Goal: Information Seeking & Learning: Learn about a topic

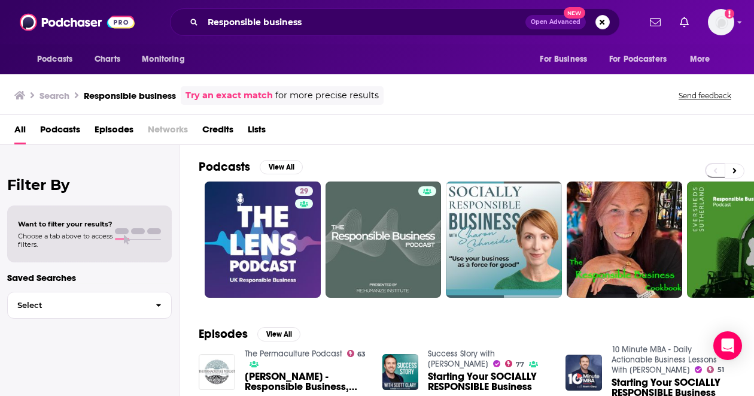
click at [66, 127] on span "Podcasts" at bounding box center [60, 132] width 40 height 25
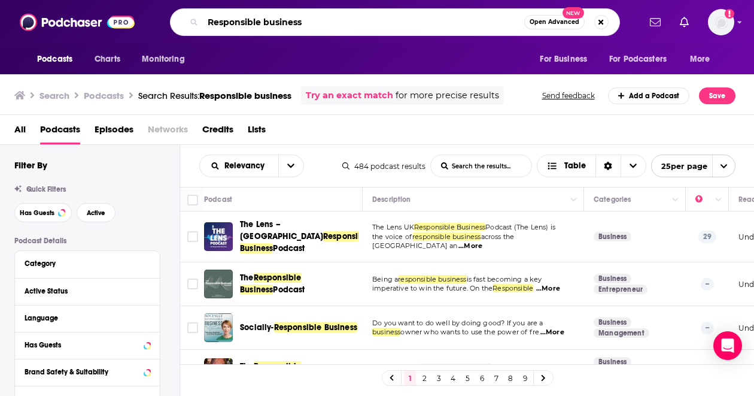
click at [320, 23] on input "Responsible business" at bounding box center [363, 22] width 321 height 19
type input "R"
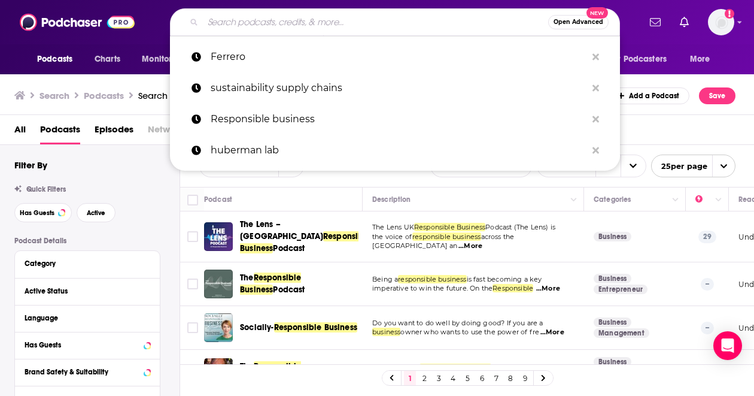
click at [598, 138] on link "huberman lab" at bounding box center [395, 150] width 450 height 31
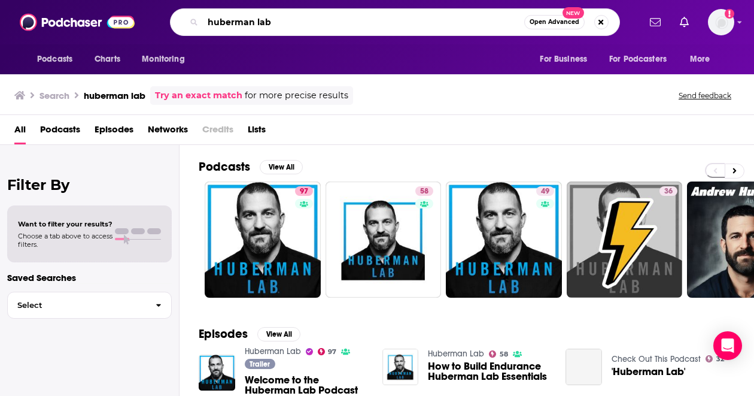
click at [349, 17] on input "huberman lab" at bounding box center [363, 22] width 321 height 19
type input "h"
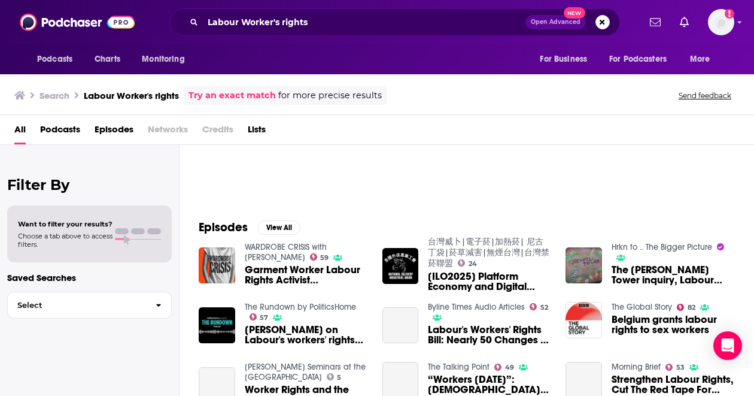
scroll to position [107, 0]
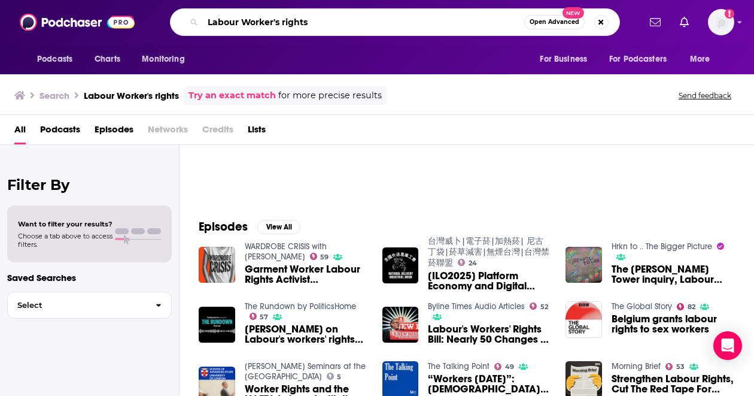
click at [374, 21] on input "Labour Worker's rights" at bounding box center [363, 22] width 321 height 19
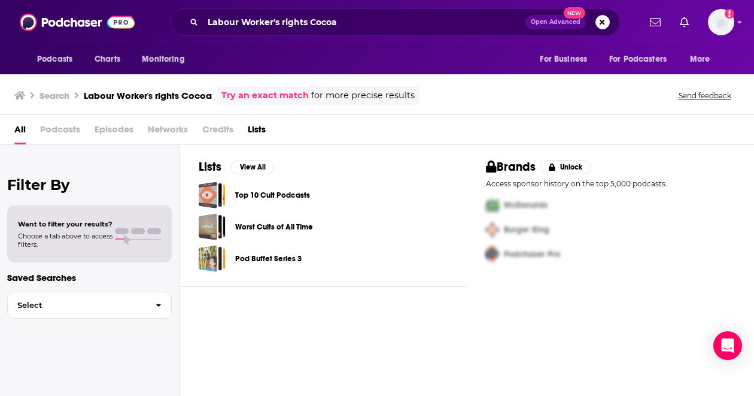
click at [71, 129] on span "Podcasts" at bounding box center [60, 132] width 40 height 25
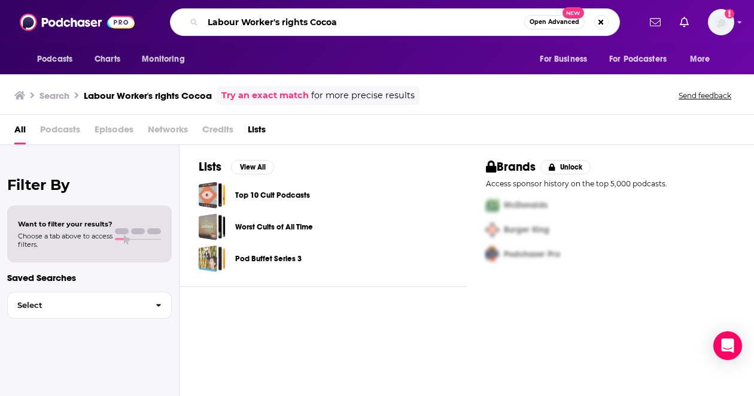
drag, startPoint x: 241, startPoint y: 23, endPoint x: 189, endPoint y: 17, distance: 51.7
click at [189, 17] on div "Labour Worker's rights Cocoa Open Advanced New" at bounding box center [395, 22] width 450 height 28
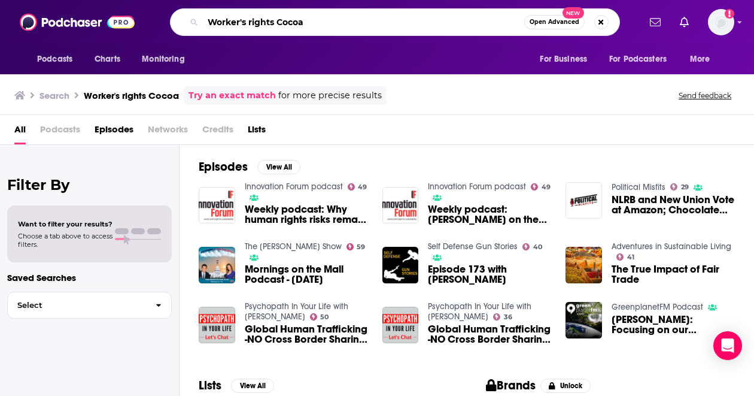
drag, startPoint x: 340, startPoint y: 22, endPoint x: 189, endPoint y: 9, distance: 152.0
click at [189, 9] on div "Worker's rights Cocoa Open Advanced New" at bounding box center [395, 22] width 450 height 28
type input "Nestle"
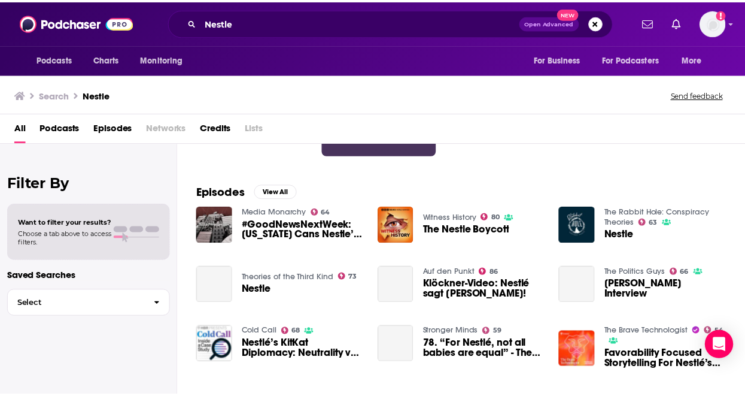
scroll to position [149, 0]
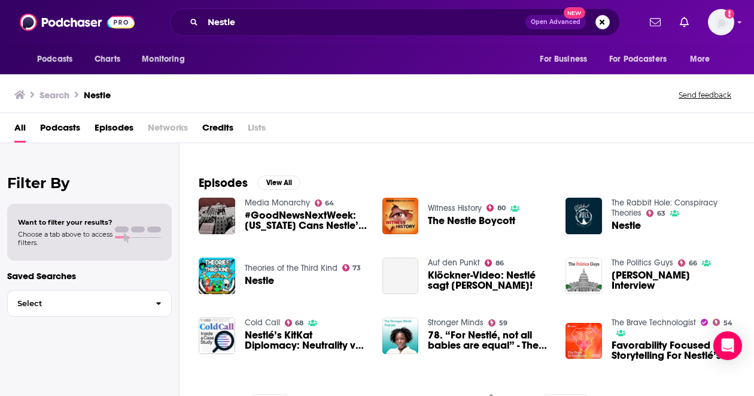
click at [305, 214] on span "#GoodNewsNextWeek: [US_STATE] Cans Nestle’s Bottling Plan (Video)" at bounding box center [306, 220] width 123 height 20
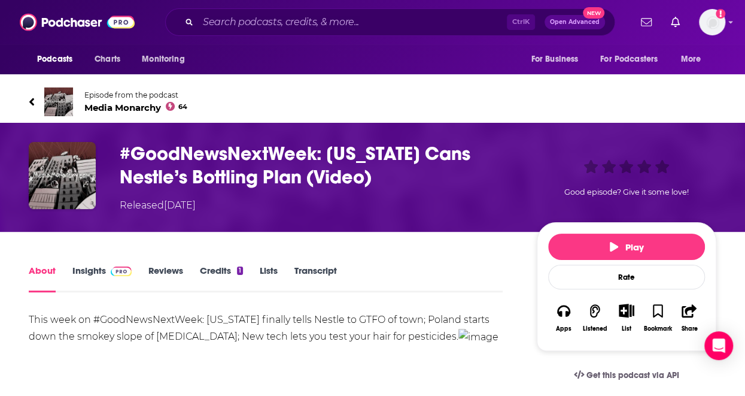
click at [29, 100] on icon at bounding box center [32, 102] width 6 height 12
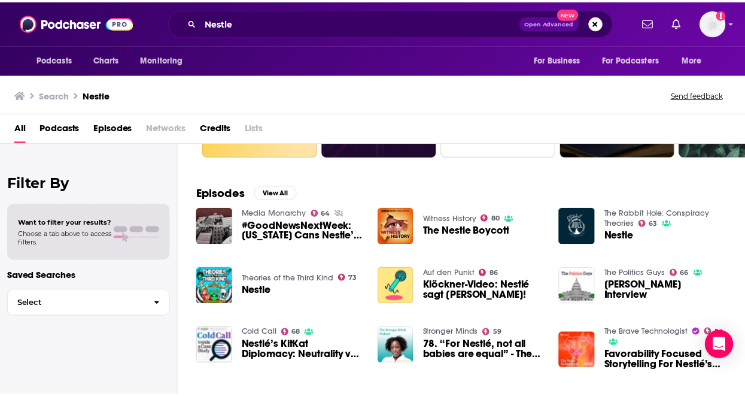
scroll to position [142, 0]
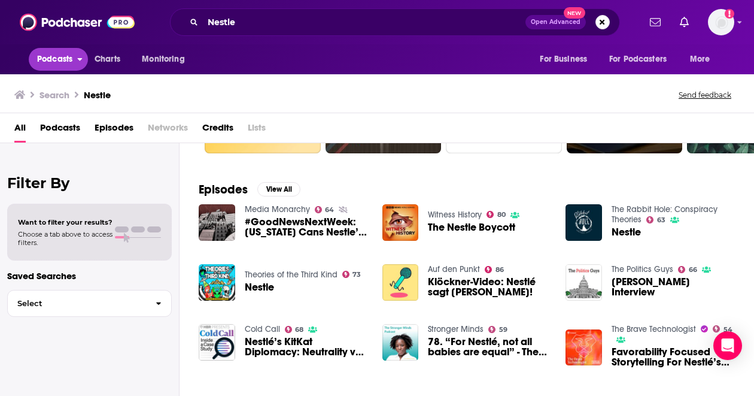
click at [72, 56] on span "Podcasts" at bounding box center [54, 59] width 35 height 17
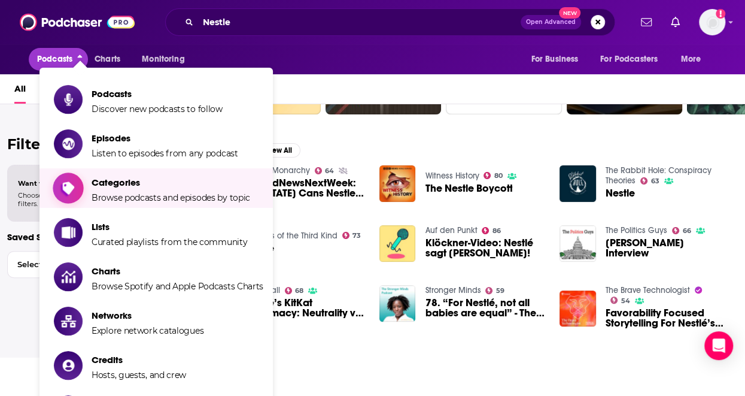
scroll to position [39, 0]
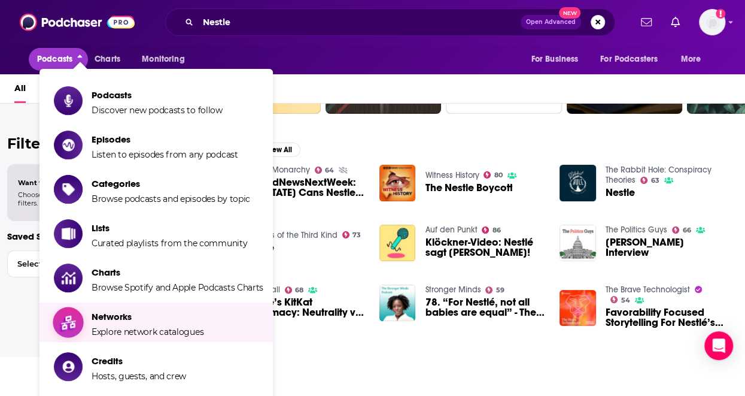
click at [129, 314] on span "Networks" at bounding box center [148, 316] width 112 height 11
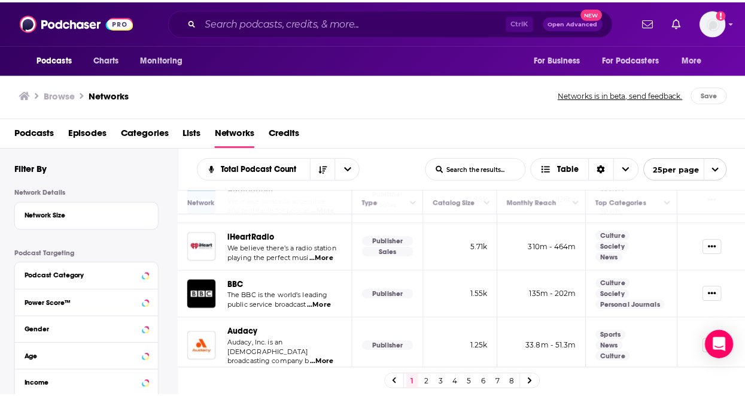
scroll to position [87, 0]
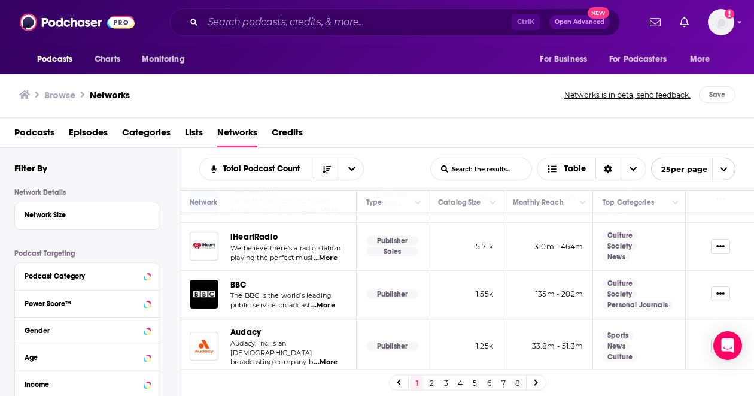
click at [232, 280] on span "BBC" at bounding box center [238, 284] width 16 height 10
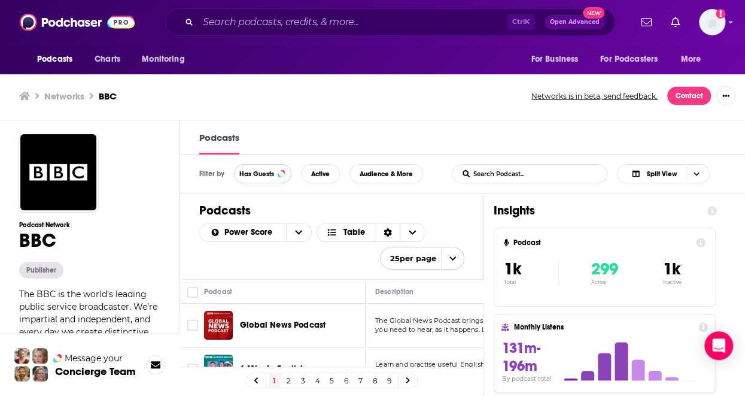
click at [269, 175] on span "Has Guests" at bounding box center [256, 174] width 35 height 7
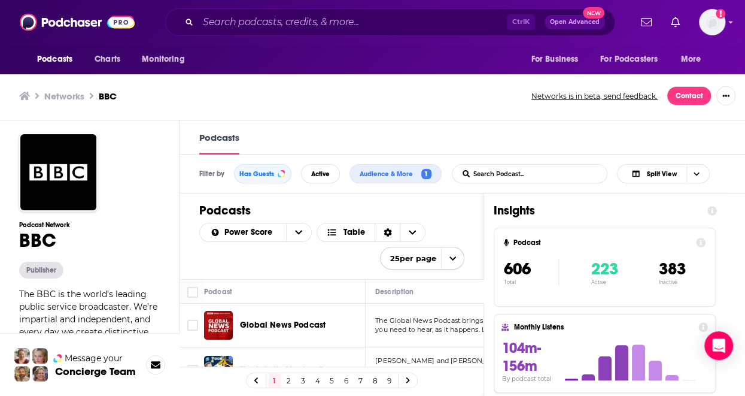
click at [122, 268] on div "Publisher" at bounding box center [89, 270] width 141 height 17
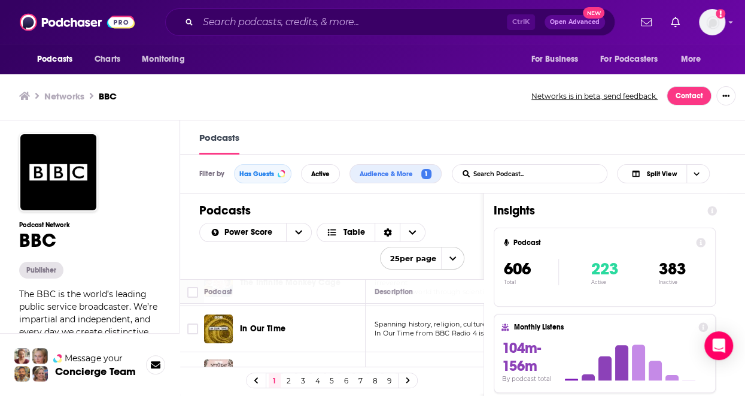
scroll to position [87, 0]
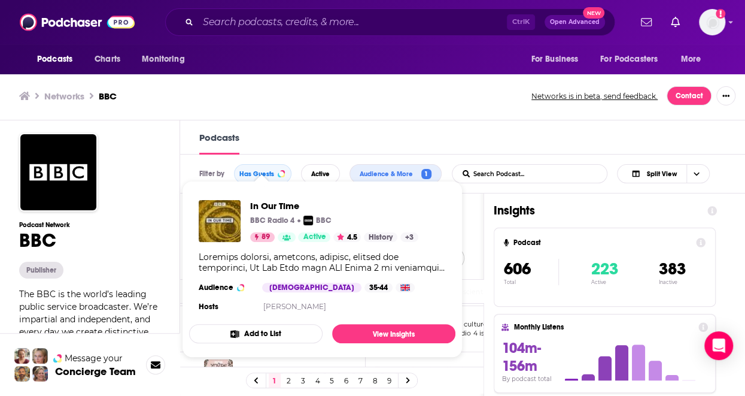
click at [268, 326] on button "Add to List" at bounding box center [255, 333] width 133 height 19
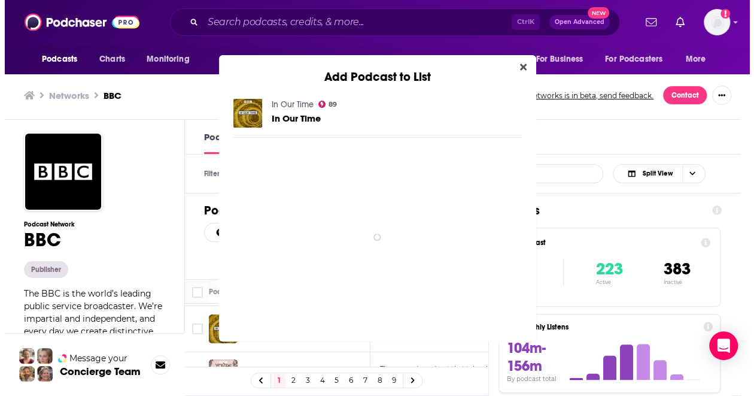
scroll to position [0, 0]
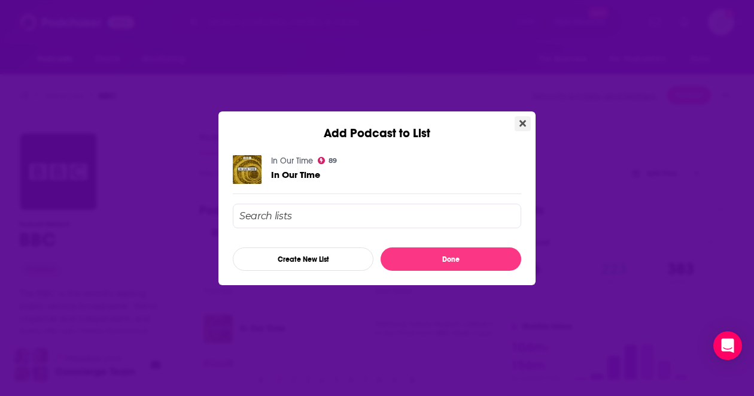
click at [523, 119] on icon "Close" at bounding box center [522, 123] width 7 height 10
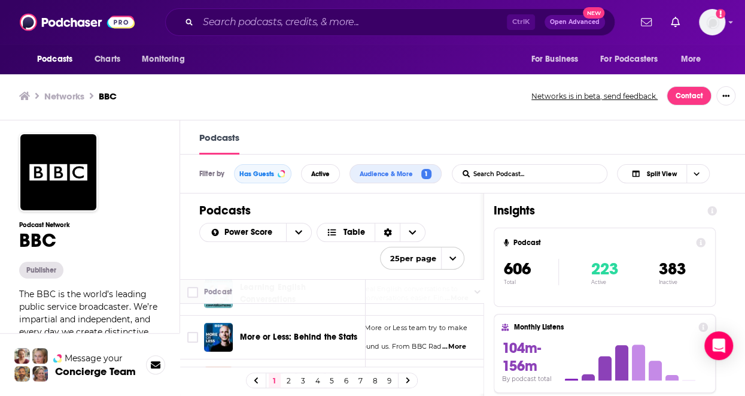
scroll to position [217, 101]
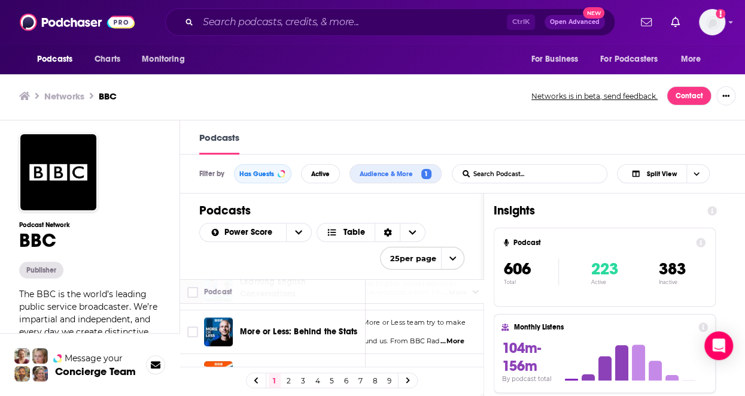
click at [460, 336] on span "...More" at bounding box center [452, 341] width 24 height 10
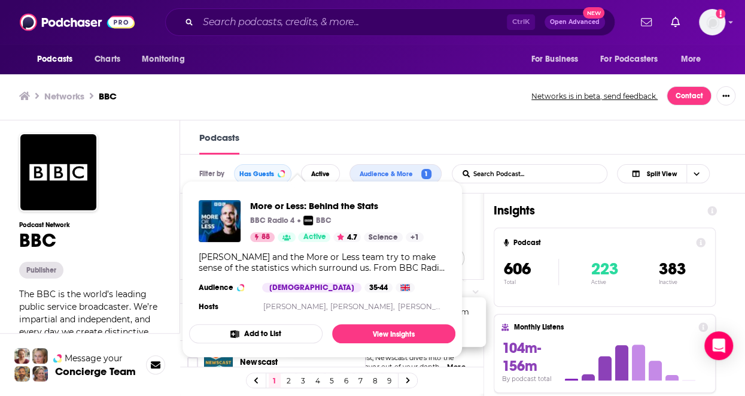
scroll to position [231, 101]
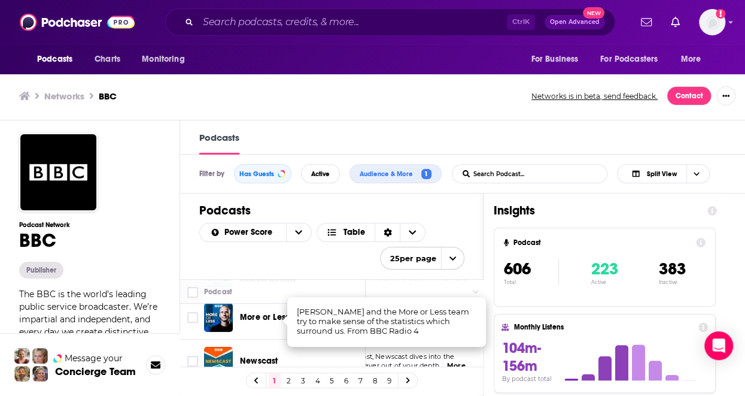
click at [130, 241] on h1 "BBC" at bounding box center [89, 240] width 141 height 23
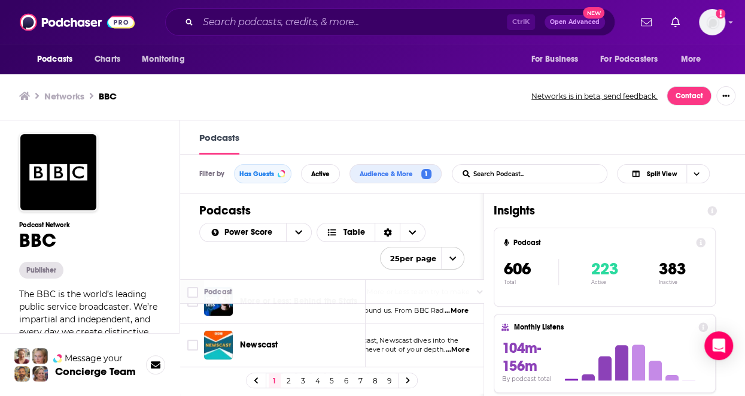
scroll to position [248, 97]
click at [466, 351] on span "...More" at bounding box center [457, 349] width 24 height 10
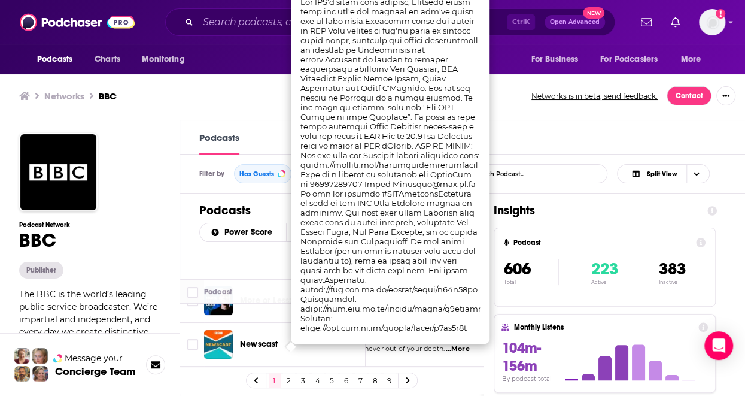
scroll to position [0, 0]
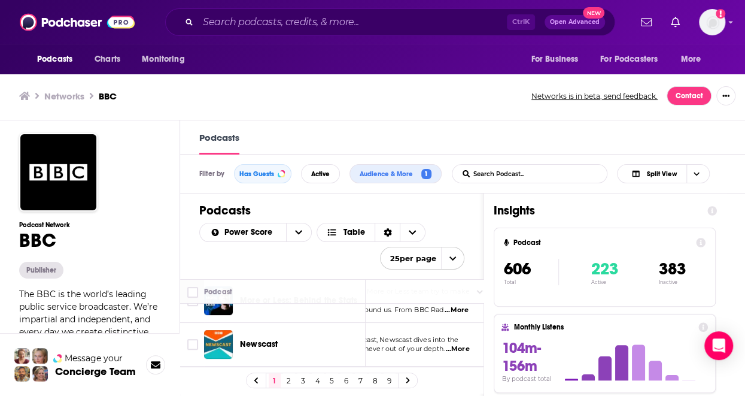
click at [148, 236] on h1 "BBC" at bounding box center [89, 240] width 141 height 23
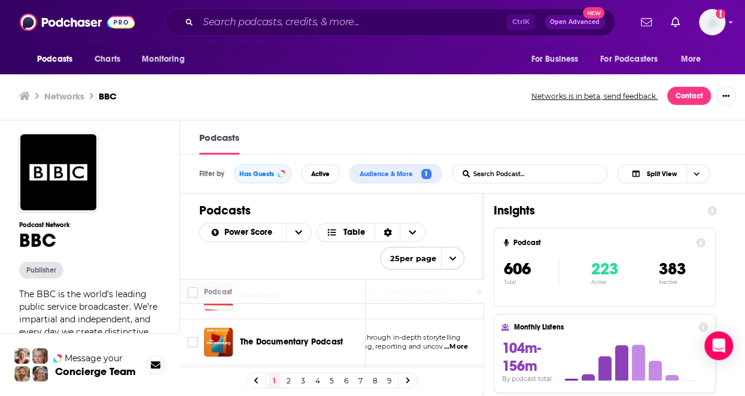
scroll to position [387, 97]
click at [456, 343] on span "...More" at bounding box center [456, 345] width 24 height 10
click at [612, 147] on div "Podcasts" at bounding box center [462, 137] width 565 height 34
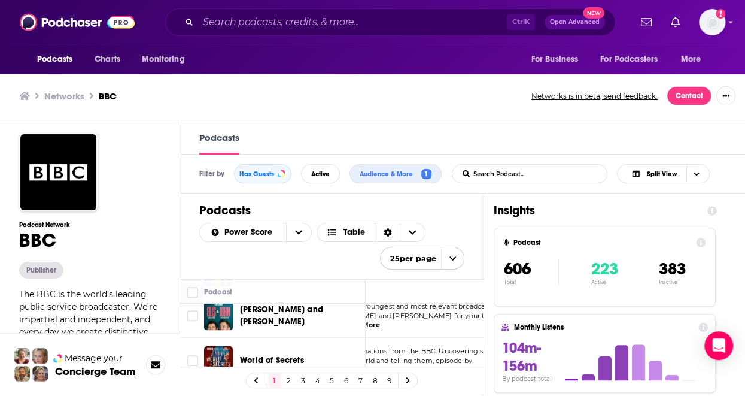
scroll to position [500, 59]
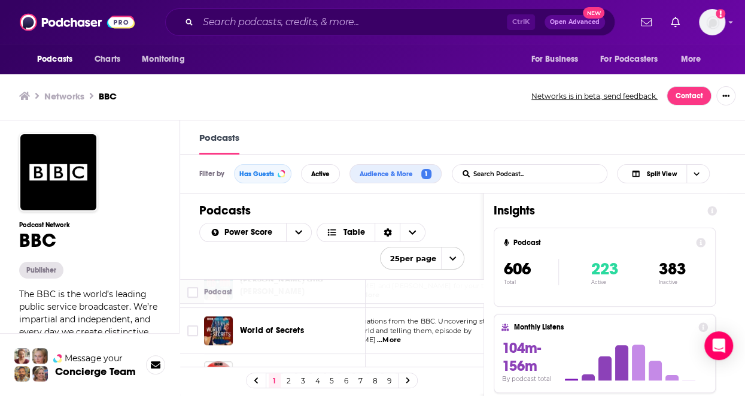
click at [433, 331] on span "around the world and telling them, episode by [PERSON_NAME]" at bounding box center [394, 335] width 155 height 18
click at [361, 335] on span "...More" at bounding box center [349, 340] width 24 height 10
click at [217, 251] on div "Power Score Table 25 per page" at bounding box center [331, 246] width 265 height 47
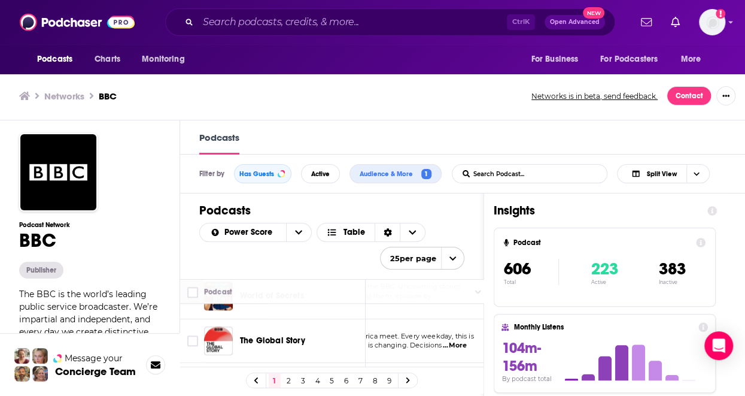
scroll to position [566, 99]
click at [460, 341] on span "...More" at bounding box center [455, 344] width 24 height 10
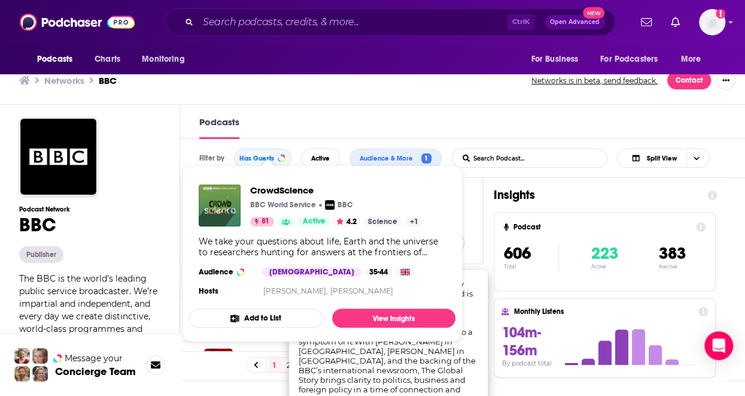
scroll to position [0, 0]
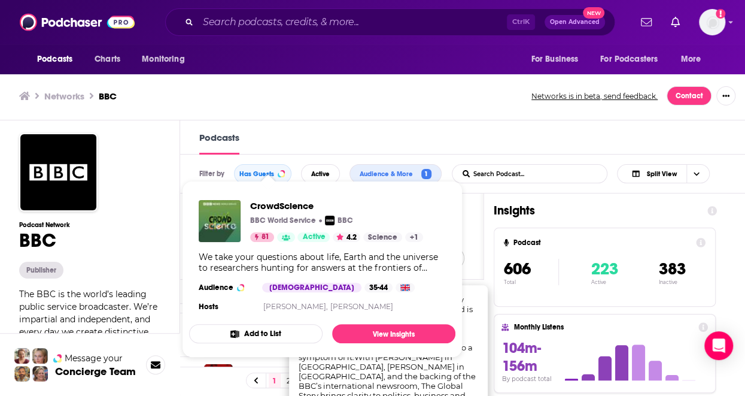
click at [129, 236] on div "Podcast Network BBC Publisher The BBC is the world’s leading public service bro…" at bounding box center [89, 323] width 141 height 205
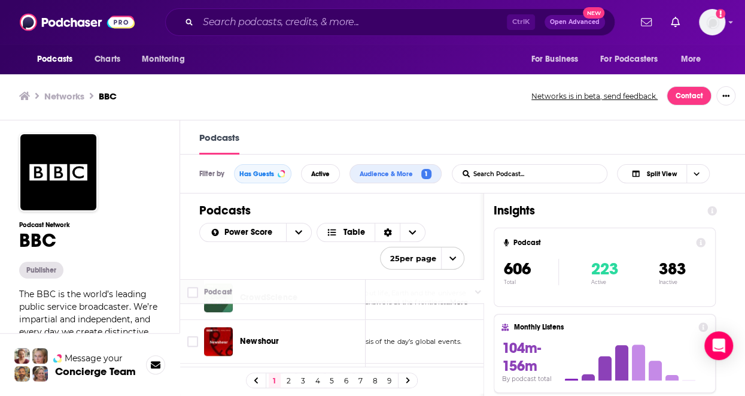
scroll to position [655, 99]
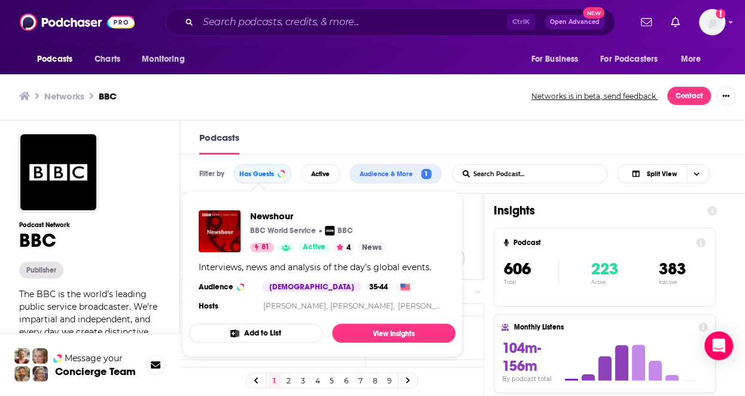
click at [154, 256] on div "Podcast Network BBC Publisher The BBC is the world’s leading public service bro…" at bounding box center [89, 323] width 141 height 205
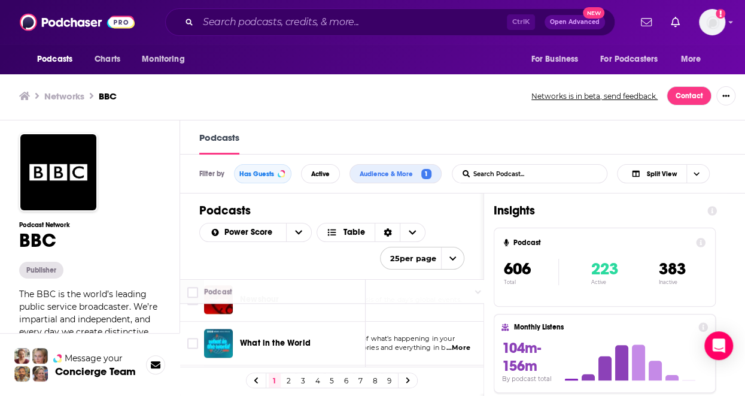
scroll to position [694, 99]
click at [464, 342] on span "...More" at bounding box center [458, 347] width 24 height 10
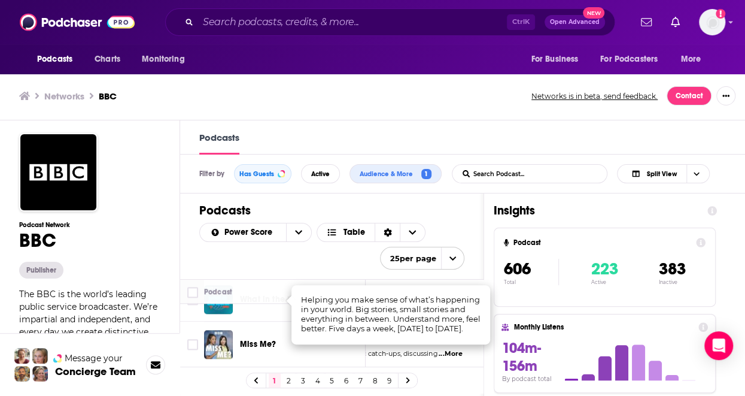
scroll to position [742, 99]
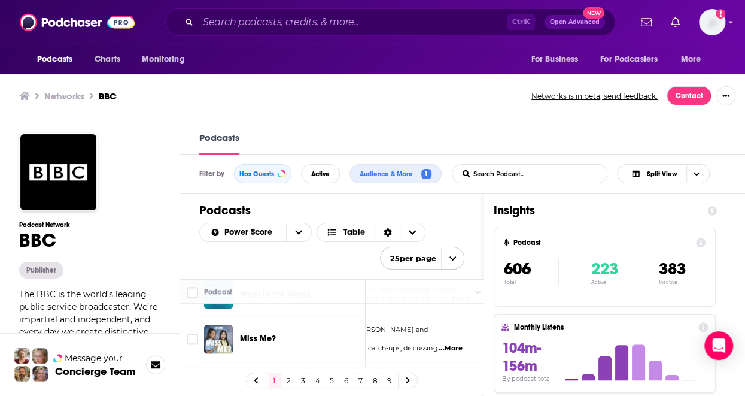
click at [391, 350] on td "Join friends since birth [PERSON_NAME] and [PERSON_NAME] twice a week for their…" at bounding box center [377, 339] width 221 height 46
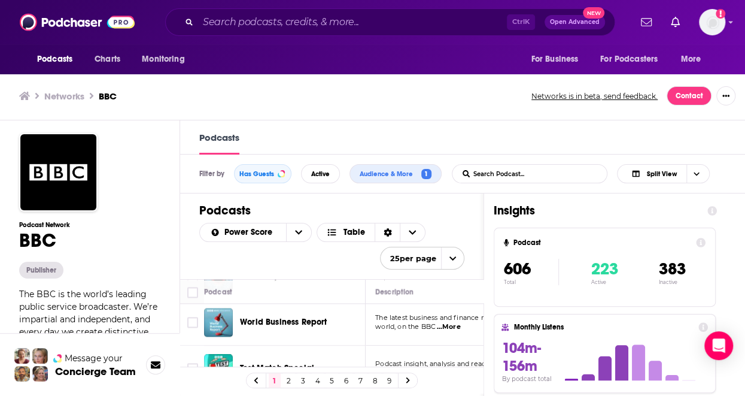
scroll to position [849, 0]
click at [450, 323] on span "...More" at bounding box center [448, 327] width 24 height 10
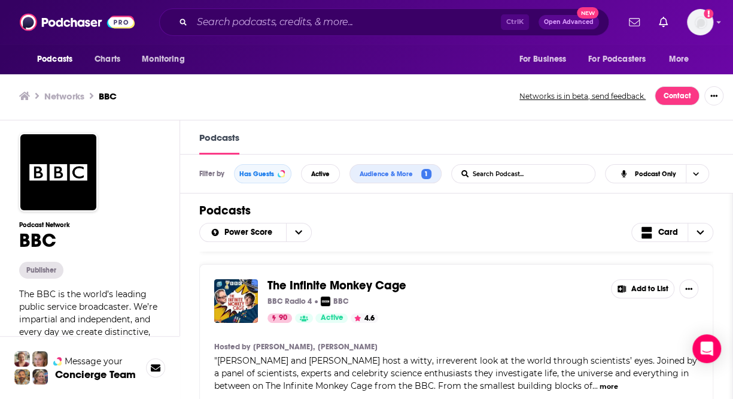
scroll to position [196, 0]
click at [190, 338] on div "Global News Podcast BBC World Service BBC 99 Active 4.9 Add to List Hosted by […" at bounding box center [456, 326] width 552 height 150
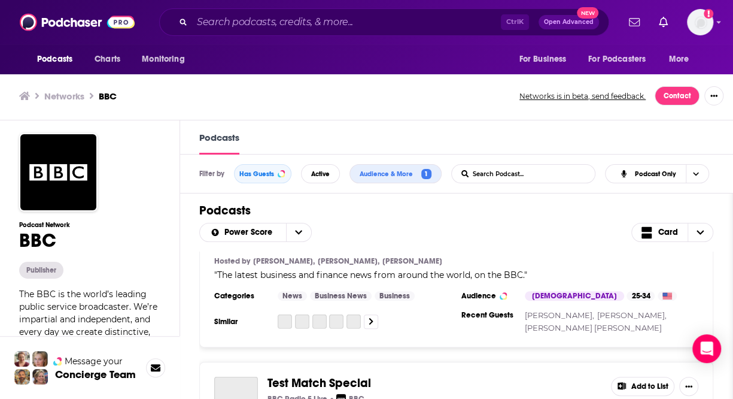
scroll to position [3969, 0]
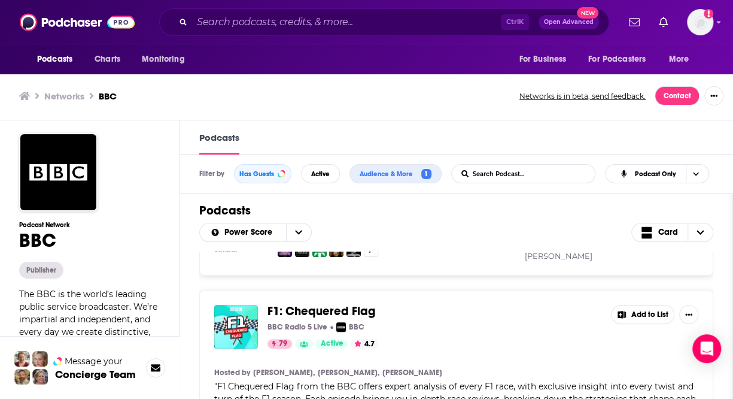
scroll to position [4859, 0]
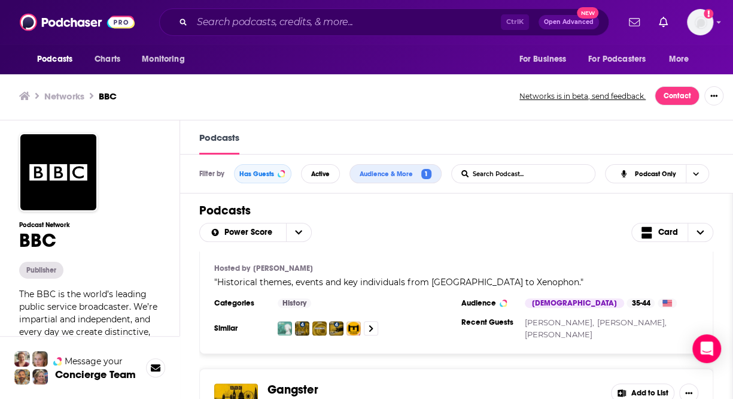
scroll to position [9637, 0]
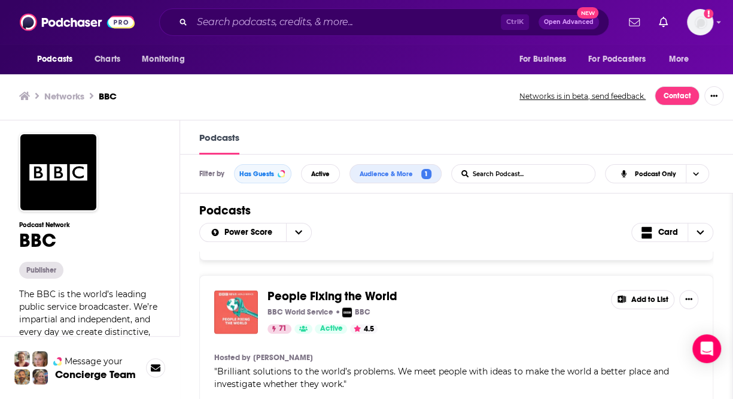
scroll to position [14412, 0]
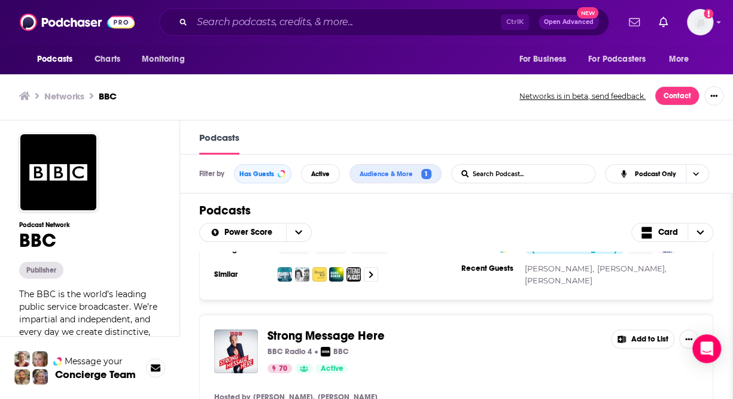
scroll to position [15327, 0]
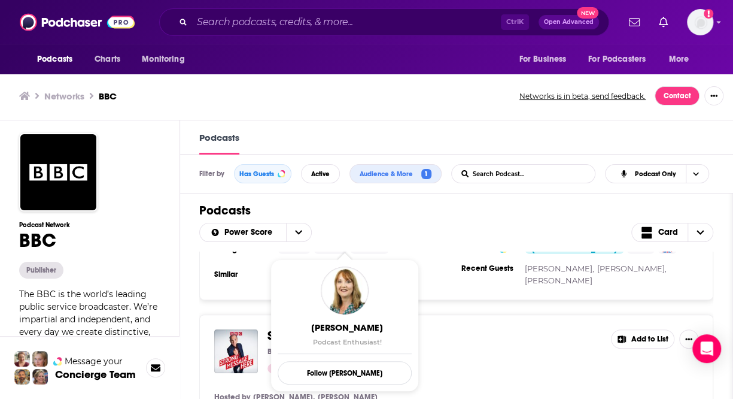
drag, startPoint x: 251, startPoint y: 318, endPoint x: 440, endPoint y: 320, distance: 188.5
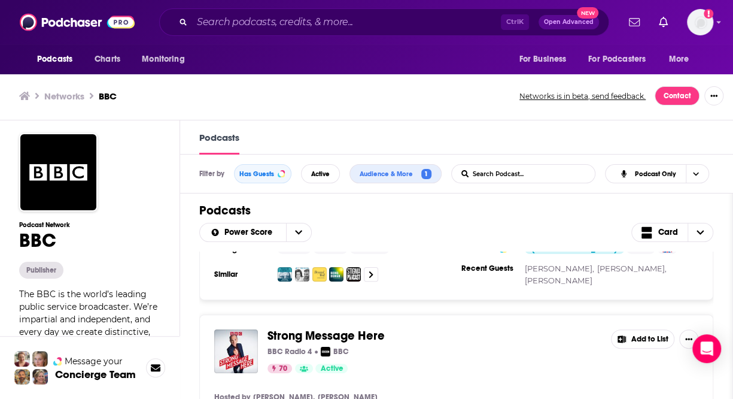
copy section "[PERSON_NAME] [PERSON_NAME]"
click at [596, 242] on div "Power Score Card" at bounding box center [456, 235] width 514 height 34
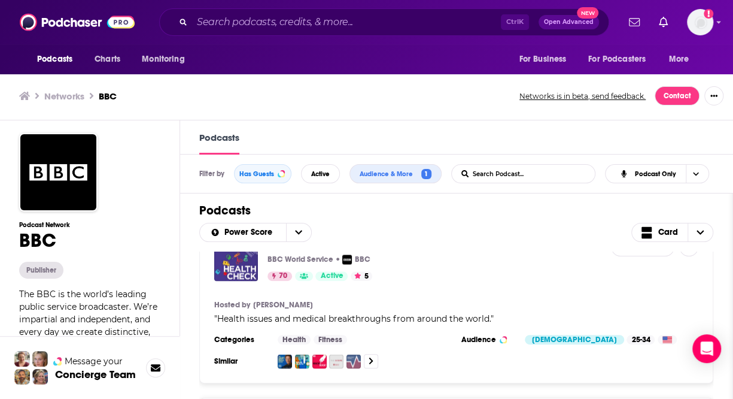
scroll to position [16421, 0]
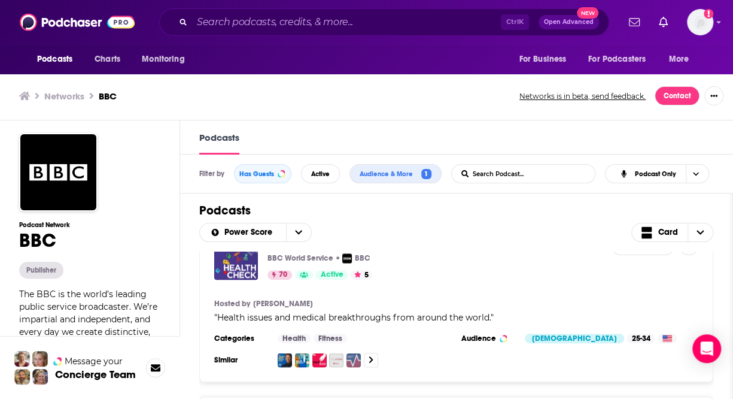
drag, startPoint x: 215, startPoint y: 329, endPoint x: 541, endPoint y: 332, distance: 325.6
drag, startPoint x: 541, startPoint y: 332, endPoint x: 590, endPoint y: 357, distance: 55.1
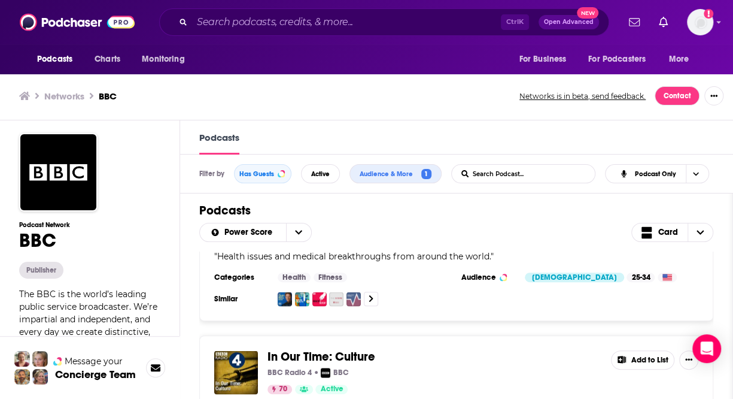
scroll to position [16479, 0]
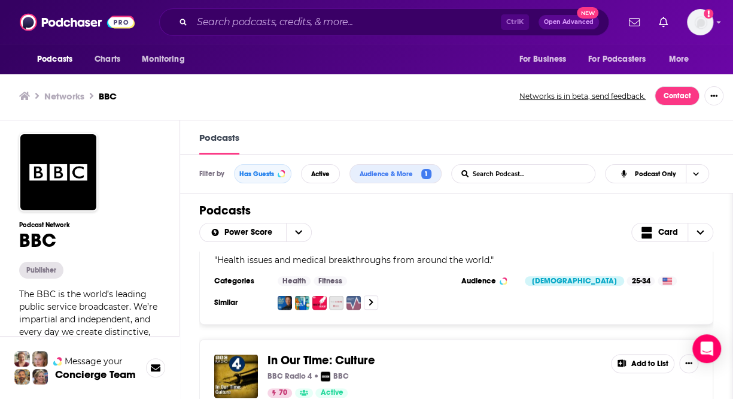
drag, startPoint x: 245, startPoint y: 307, endPoint x: 218, endPoint y: 269, distance: 46.3
copy span "The definitive business podcast from the BBC. Each week, the BBC's [PERSON_NAME…"
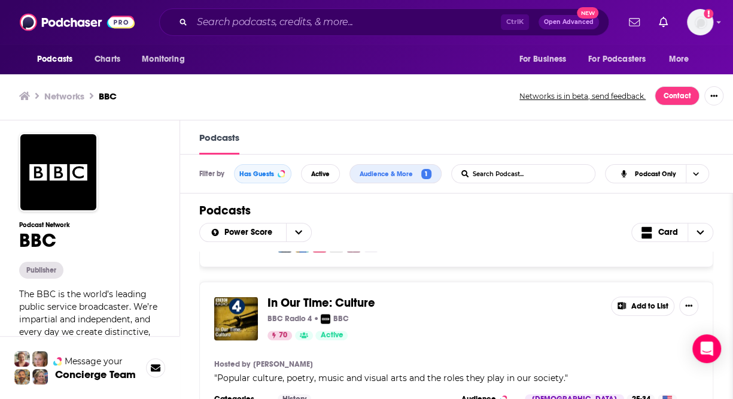
scroll to position [16537, 0]
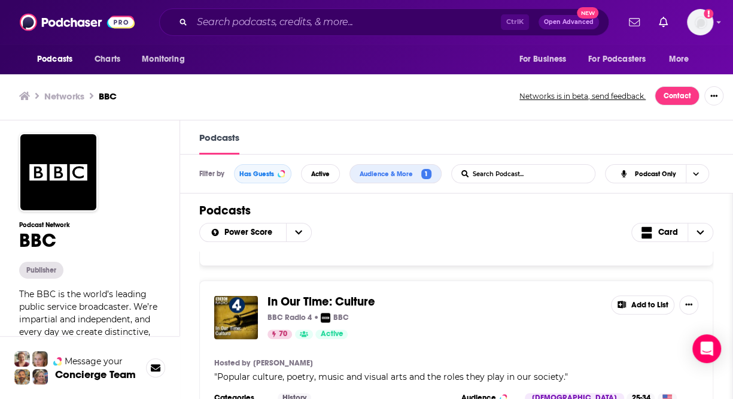
drag, startPoint x: 223, startPoint y: 339, endPoint x: 320, endPoint y: 342, distance: 97.0
copy span "[EMAIL_ADDRESS][DOMAIN_NAME]"
click at [194, 341] on div "Global News Podcast BBC World Service BBC 99 Active 4.9 Add to List Hosted by […" at bounding box center [456, 326] width 552 height 150
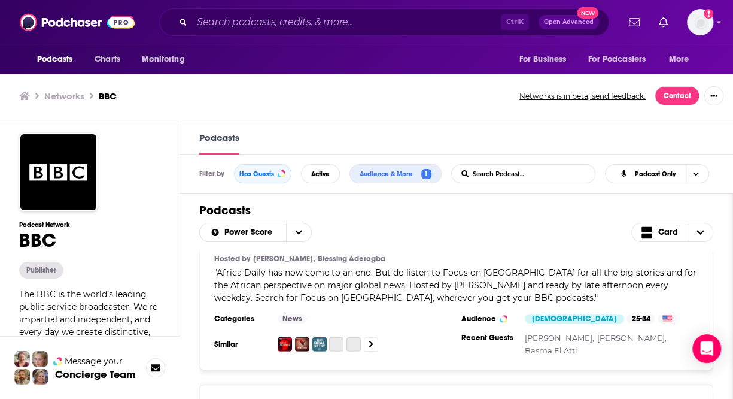
scroll to position [19201, 0]
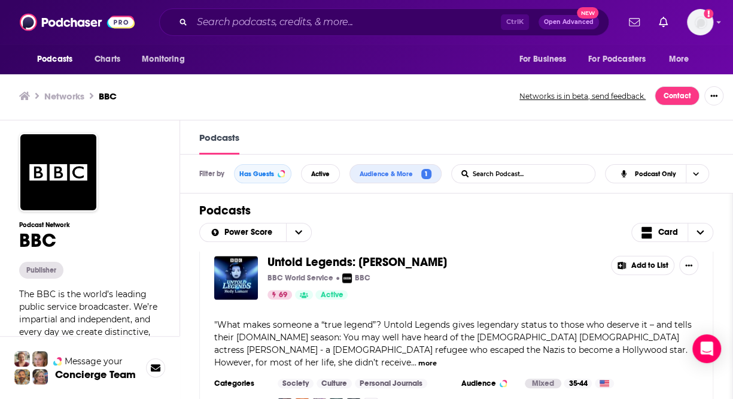
scroll to position [18553, 0]
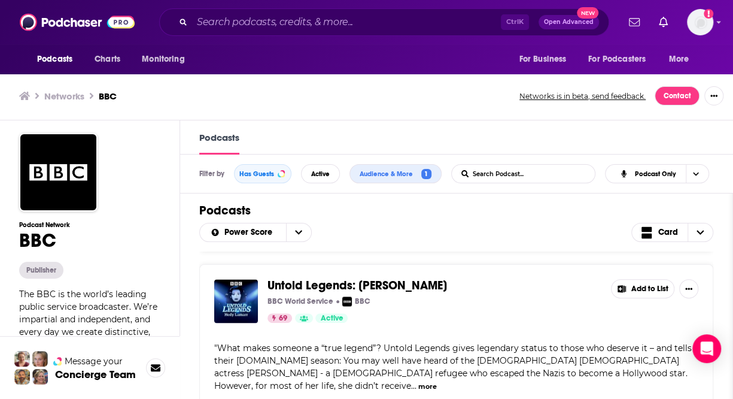
click at [56, 91] on h3 "Networks" at bounding box center [64, 95] width 40 height 11
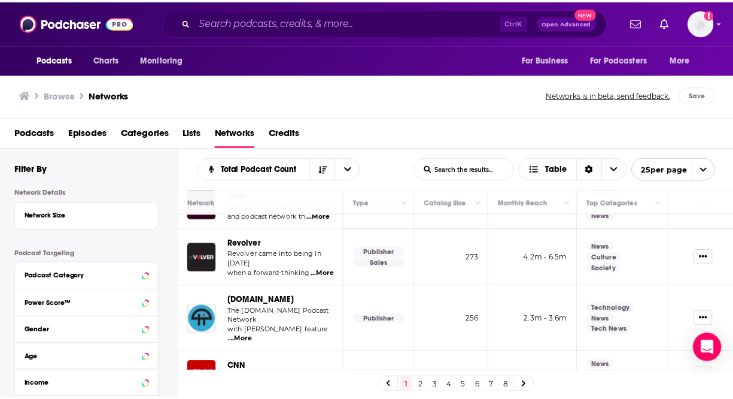
scroll to position [1023, 0]
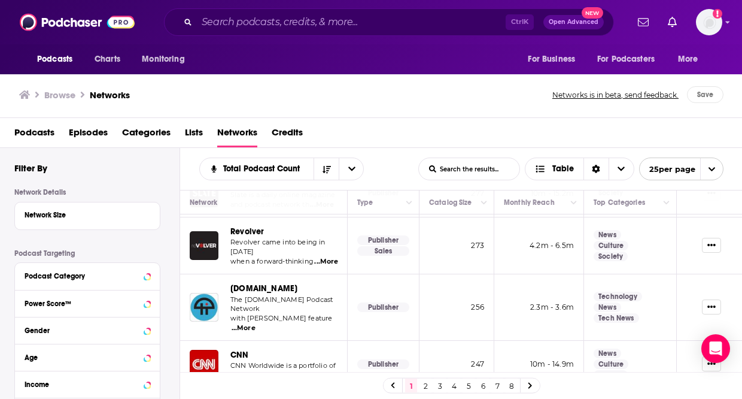
click at [234, 349] on span "CNN" at bounding box center [239, 354] width 19 height 10
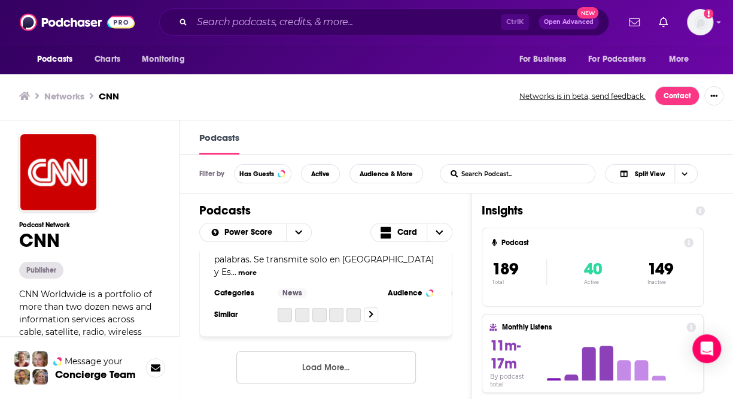
scroll to position [5793, 0]
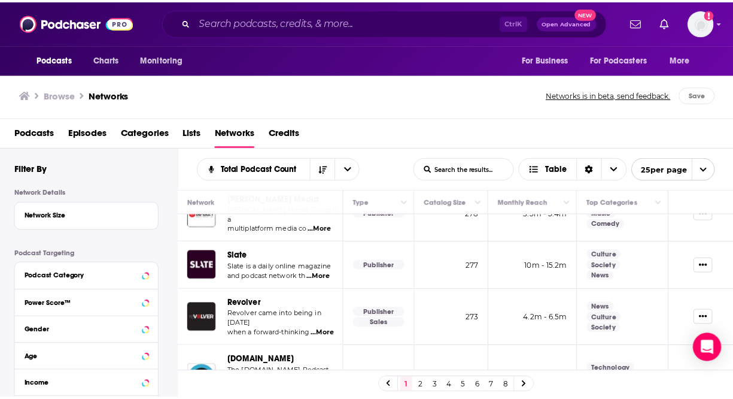
scroll to position [953, 0]
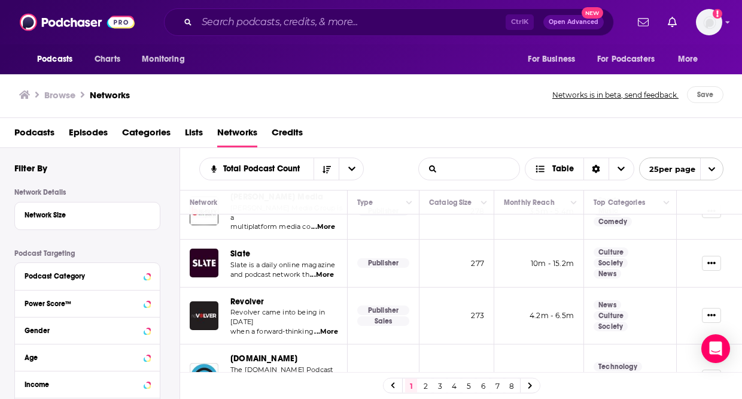
click at [488, 166] on input "List Search Input" at bounding box center [469, 169] width 101 height 22
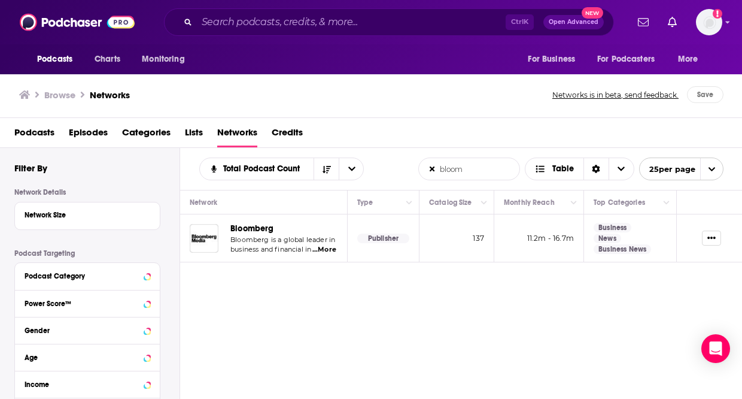
type input "bloom"
click at [259, 229] on span "Bloomberg" at bounding box center [252, 228] width 44 height 10
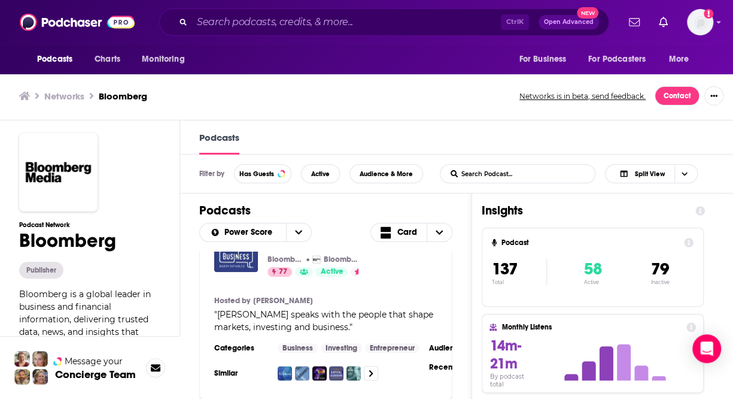
scroll to position [735, 0]
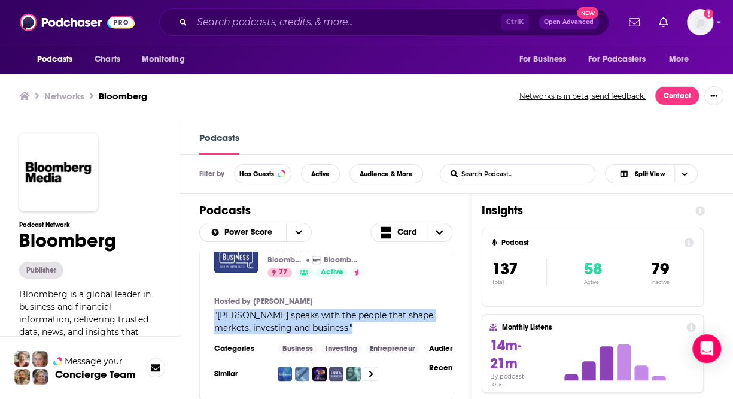
drag, startPoint x: 360, startPoint y: 336, endPoint x: 211, endPoint y: 320, distance: 150.5
click at [211, 320] on div "Masters in Business Bloomberg Bloomberg 77 Active 5 Add to List Hosted by [PERS…" at bounding box center [325, 307] width 253 height 186
copy span "" [PERSON_NAME] speaks with the people that shape markets, investing and busine…"
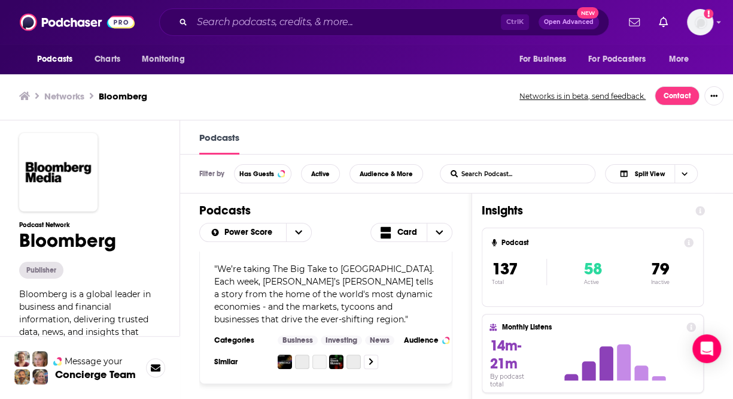
scroll to position [4647, 0]
